Goal: Task Accomplishment & Management: Use online tool/utility

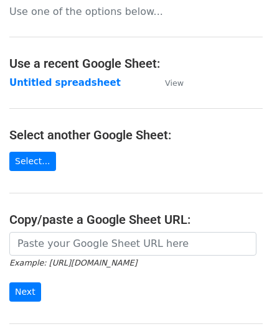
scroll to position [124, 0]
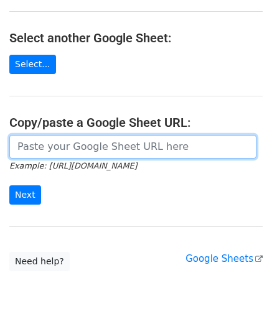
click at [62, 148] on input "url" at bounding box center [132, 147] width 247 height 24
paste input "https://docs.google.com/spreadsheets/d/12T1Fnp6GqfHsLnATC6yy_rCxo8jBeERroaMNZ0s…"
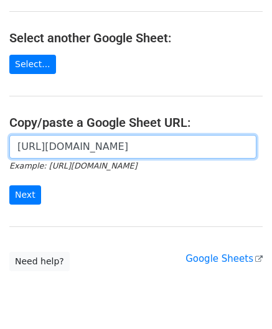
scroll to position [0, 264]
type input "https://docs.google.com/spreadsheets/d/12T1Fnp6GqfHsLnATC6yy_rCxo8jBeERroaMNZ0s…"
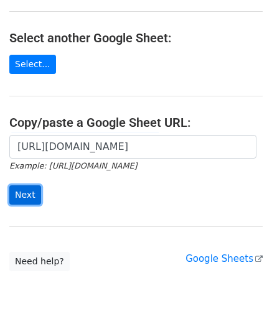
click at [27, 188] on input "Next" at bounding box center [25, 194] width 32 height 19
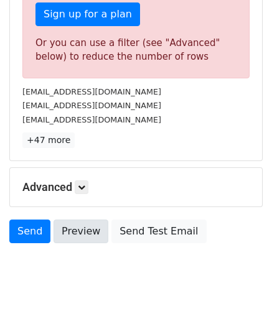
scroll to position [420, 0]
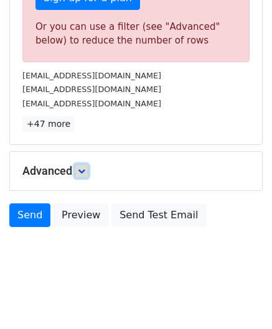
click at [83, 171] on icon at bounding box center [81, 170] width 7 height 7
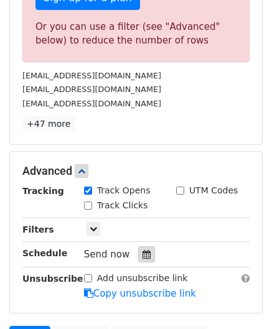
click at [138, 248] on div at bounding box center [146, 254] width 17 height 16
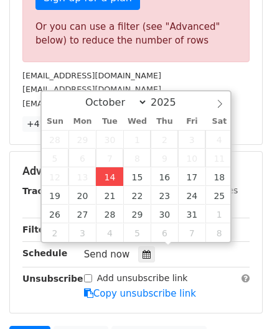
type input "[DATE] 12:00"
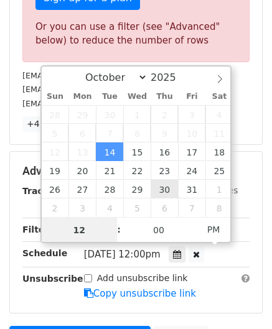
paste input "4"
type input "4"
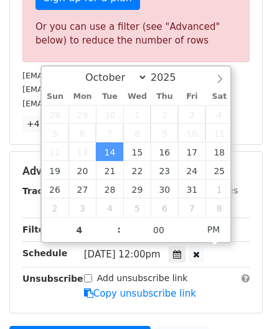
type input "[DATE] 16:00"
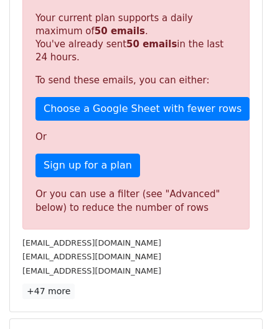
scroll to position [570, 0]
